Goal: Find specific page/section

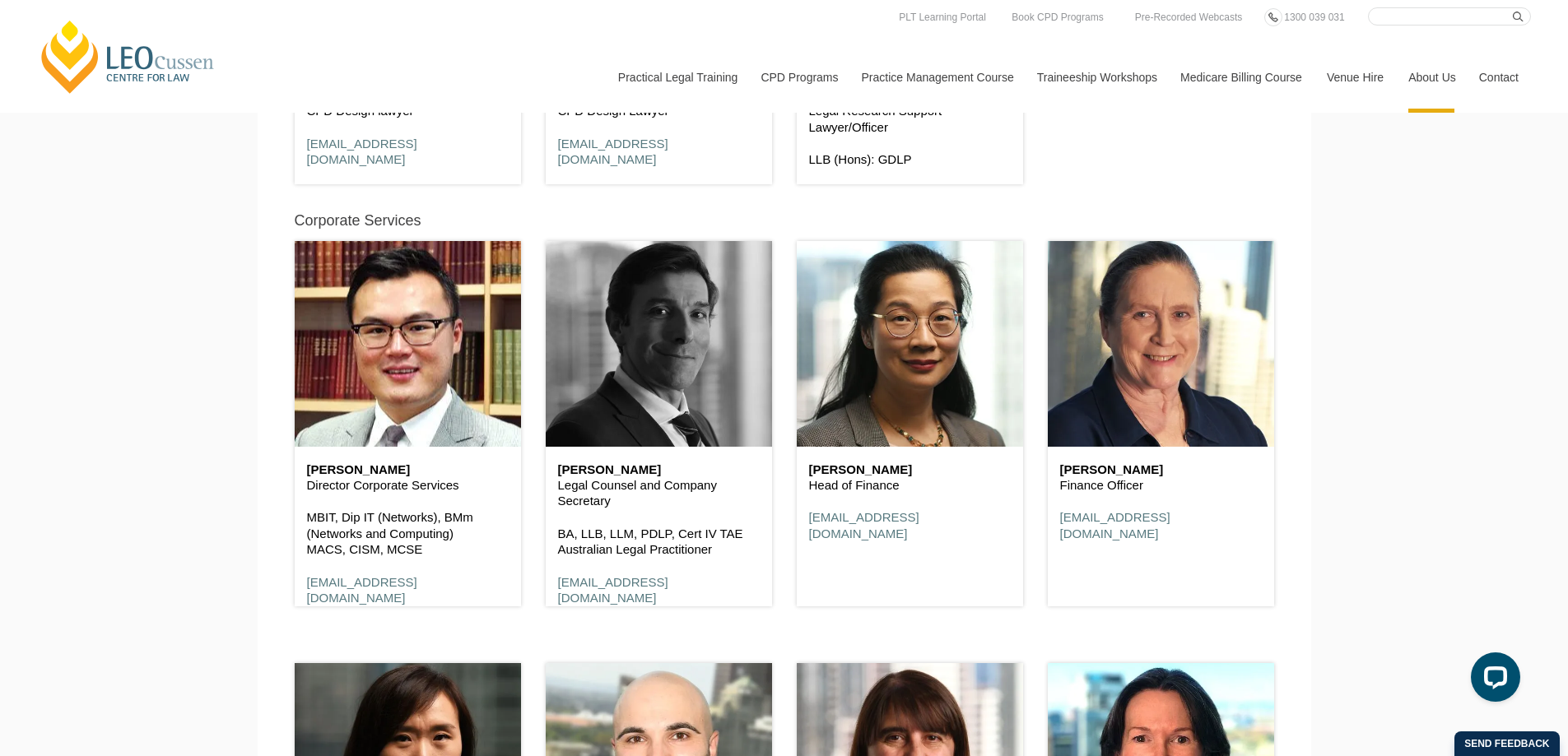
scroll to position [8867, 0]
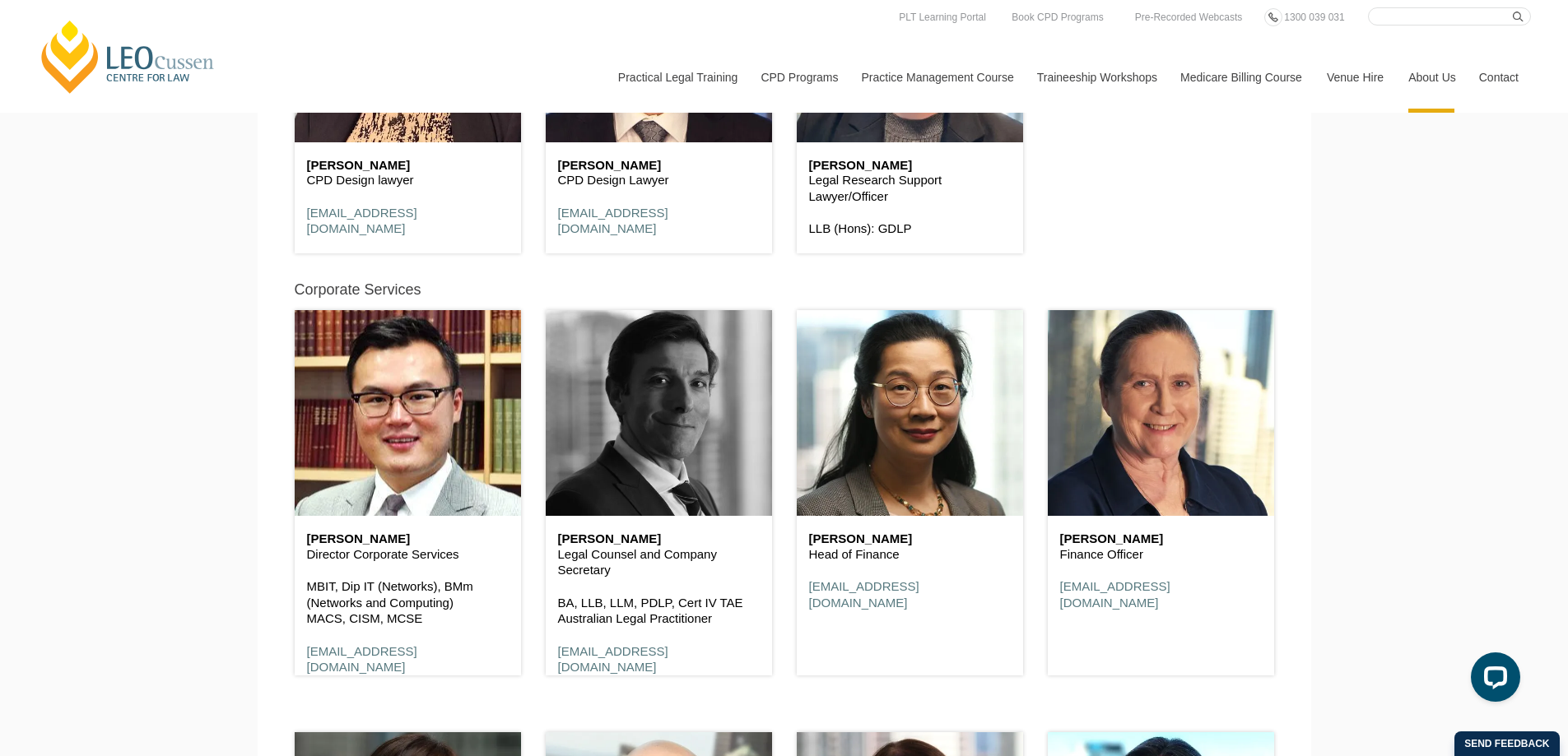
click at [652, 388] on header at bounding box center [658, 413] width 226 height 205
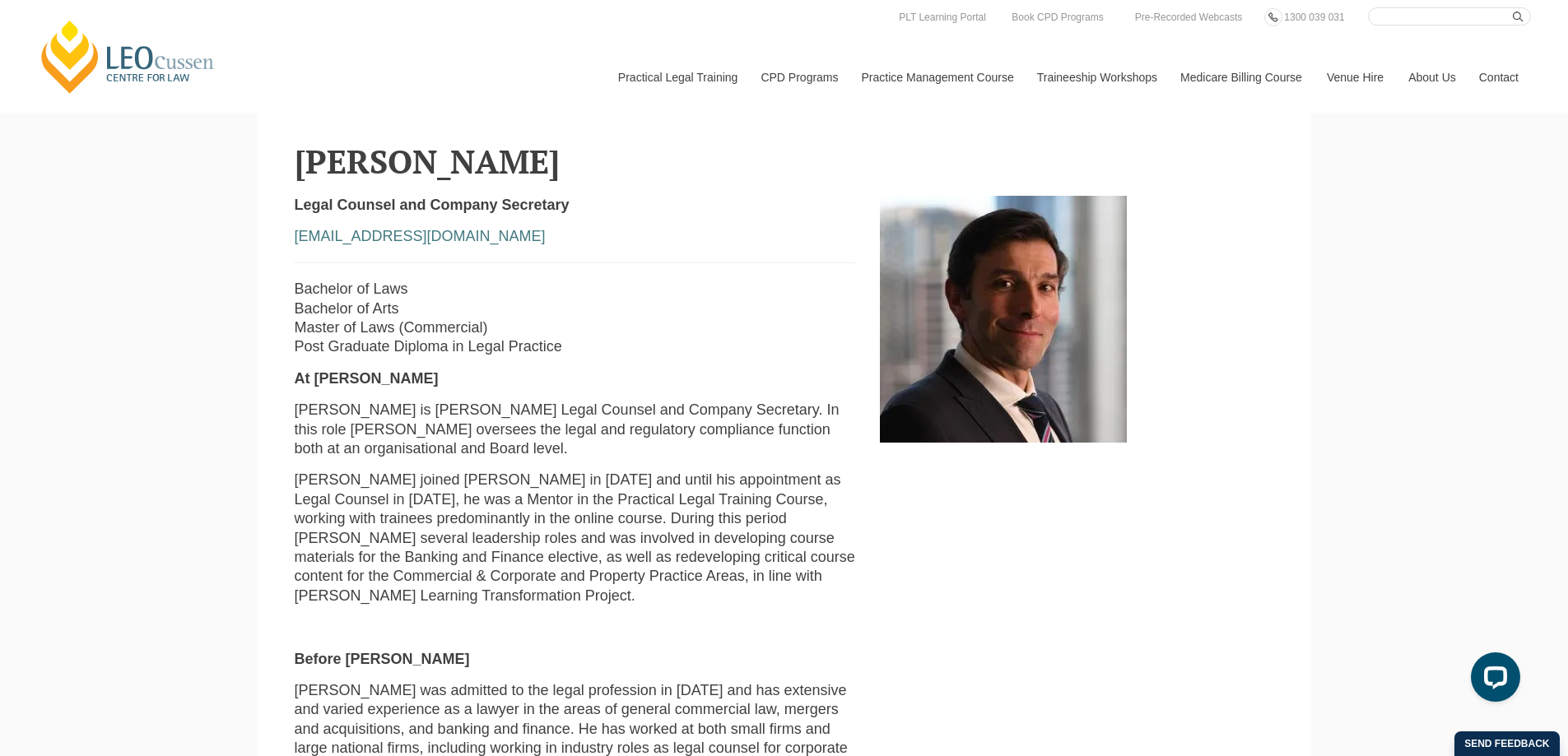
scroll to position [434, 0]
